Goal: Information Seeking & Learning: Check status

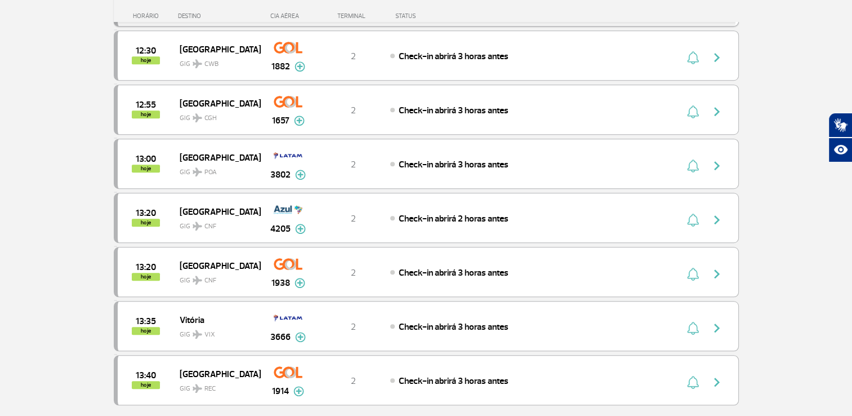
scroll to position [872, 0]
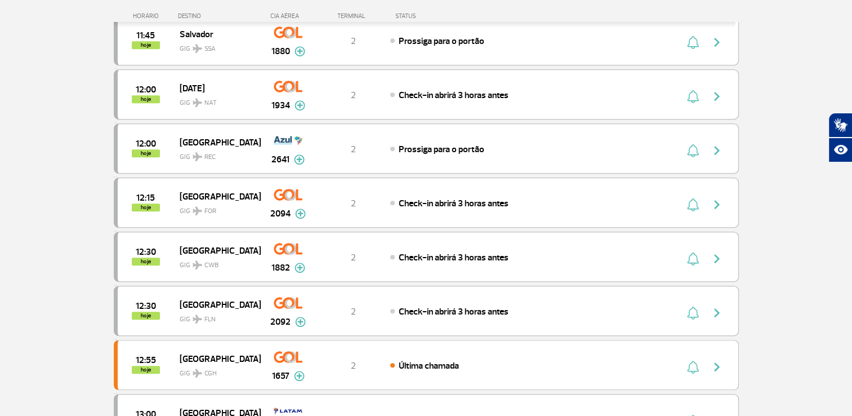
scroll to position [559, 0]
click at [300, 370] on img at bounding box center [299, 375] width 11 height 10
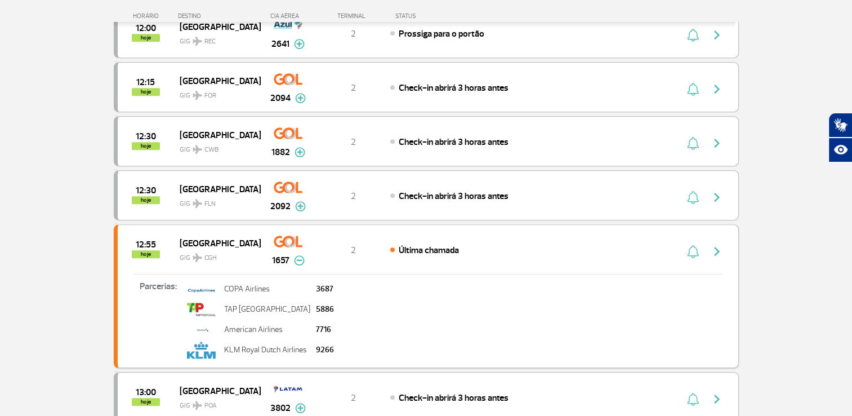
scroll to position [686, 0]
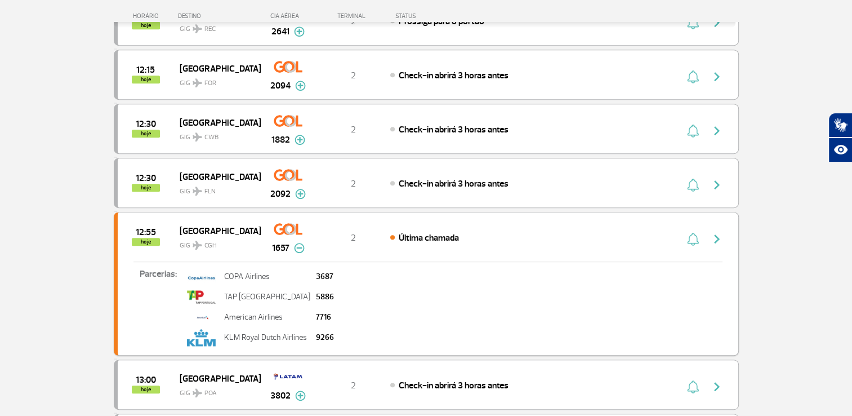
click at [430, 232] on span "Última chamada" at bounding box center [429, 237] width 60 height 11
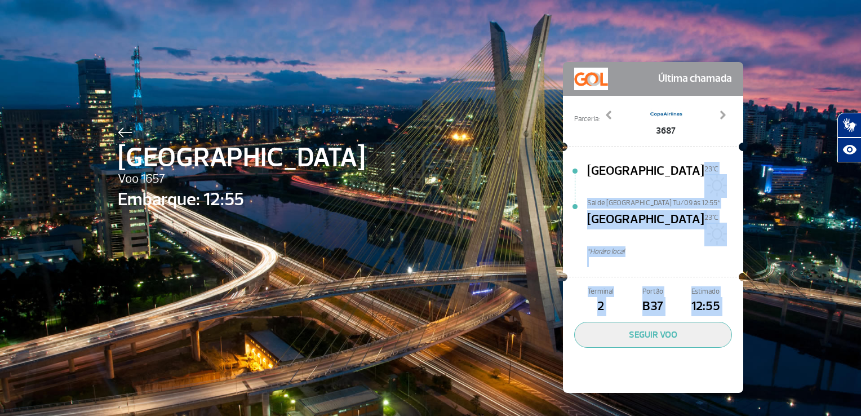
drag, startPoint x: 645, startPoint y: 293, endPoint x: 713, endPoint y: 185, distance: 127.8
click at [713, 185] on div "Última chamada Parceria: 3687 5886 7716 9266 Previous Next Rio de Janeiro 23°C …" at bounding box center [653, 227] width 180 height 331
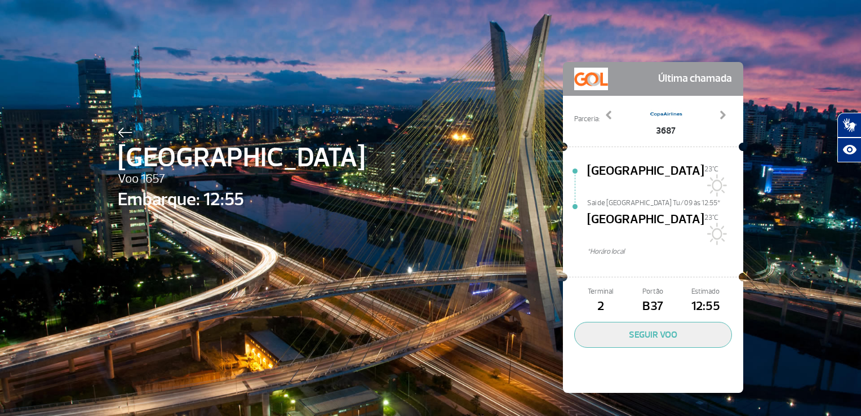
click at [451, 167] on div "São Paulo Voo 1657 Embarque: 12:55 Última chamada Parceria: 3687 5886 7716 9266…" at bounding box center [430, 210] width 642 height 421
